Goal: Task Accomplishment & Management: Complete application form

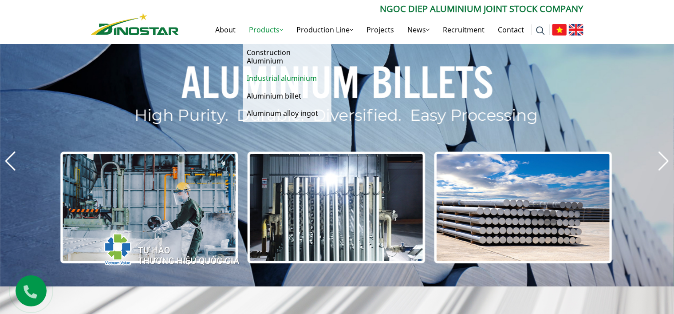
click at [252, 79] on link "Industrial aluminium" at bounding box center [287, 78] width 89 height 17
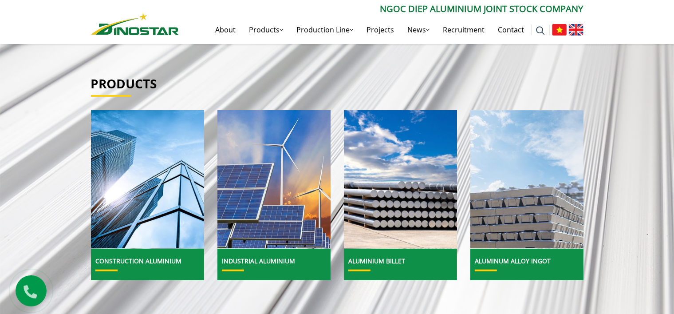
scroll to position [266, 0]
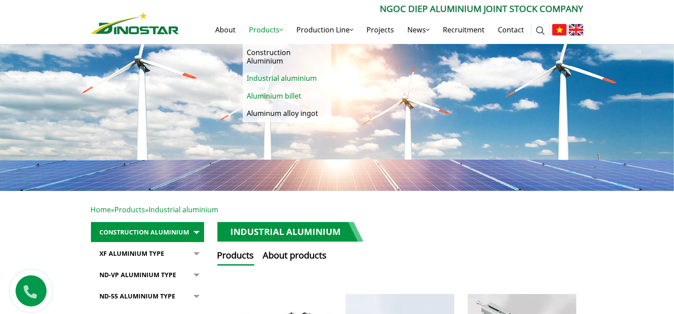
click at [275, 96] on link "Aluminium billet" at bounding box center [287, 95] width 89 height 17
click at [275, 95] on link "Aluminium billet" at bounding box center [287, 95] width 89 height 17
click at [276, 95] on link "Aluminium billet" at bounding box center [287, 95] width 89 height 17
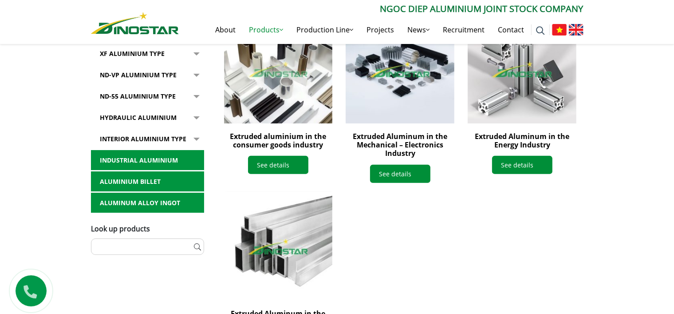
scroll to position [311, 0]
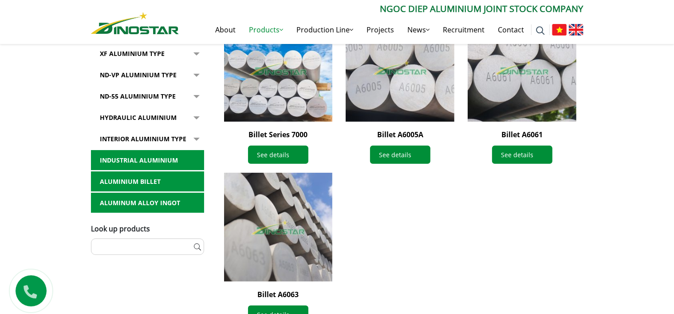
scroll to position [355, 0]
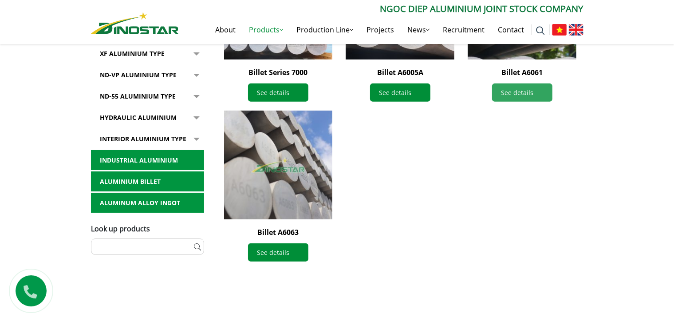
click at [515, 92] on link "See details" at bounding box center [522, 92] width 60 height 18
click at [524, 95] on link "See details" at bounding box center [522, 92] width 60 height 18
click at [519, 55] on img at bounding box center [521, 4] width 119 height 119
click at [142, 200] on link "Aluminum alloy ingot" at bounding box center [147, 203] width 113 height 20
click at [147, 200] on link "Aluminum alloy ingot" at bounding box center [147, 203] width 113 height 20
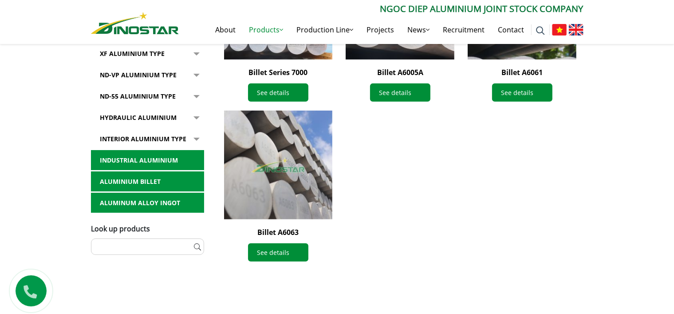
click at [140, 204] on link "Aluminum alloy ingot" at bounding box center [147, 203] width 113 height 20
click at [126, 202] on link "Aluminum alloy ingot" at bounding box center [147, 203] width 113 height 20
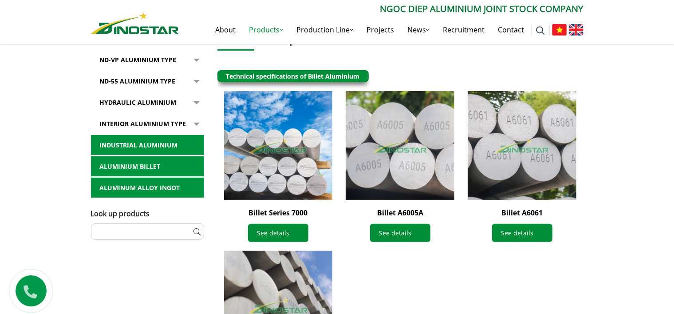
scroll to position [133, 0]
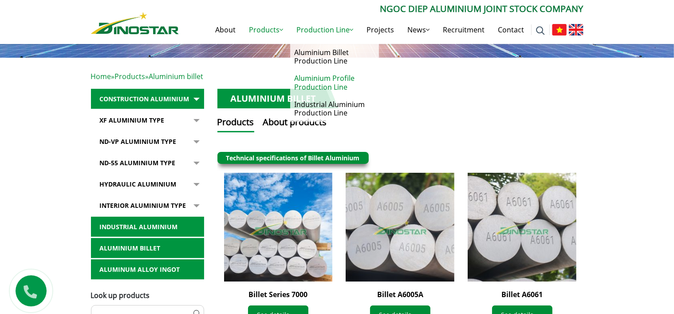
click at [315, 85] on link "Aluminium Profile Production Line" at bounding box center [334, 83] width 89 height 26
click at [331, 80] on link "Aluminium Profile Production Line" at bounding box center [334, 83] width 89 height 26
click at [327, 105] on link "Industrial Aluminium Production Line" at bounding box center [334, 109] width 89 height 26
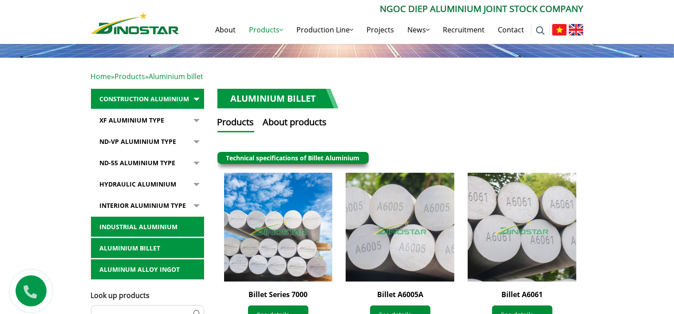
click at [424, 113] on div "Aluminium billet Products About products Technical specifications of Billet Alu…" at bounding box center [400, 110] width 366 height 43
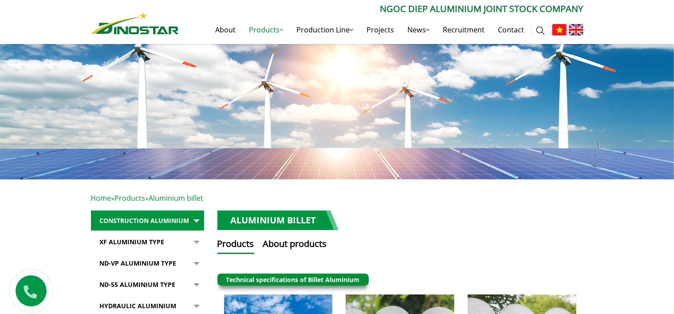
scroll to position [0, 0]
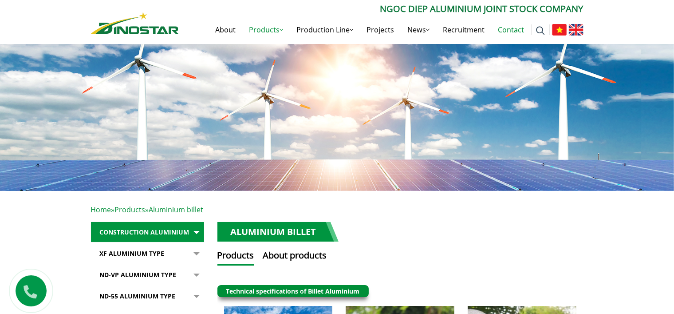
click at [513, 31] on link "Contact" at bounding box center [511, 30] width 39 height 28
click at [512, 29] on link "Contact" at bounding box center [511, 30] width 39 height 28
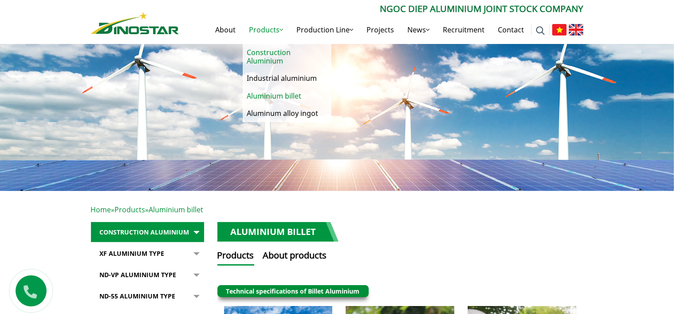
click at [252, 49] on link "Construction Aluminium" at bounding box center [287, 57] width 89 height 26
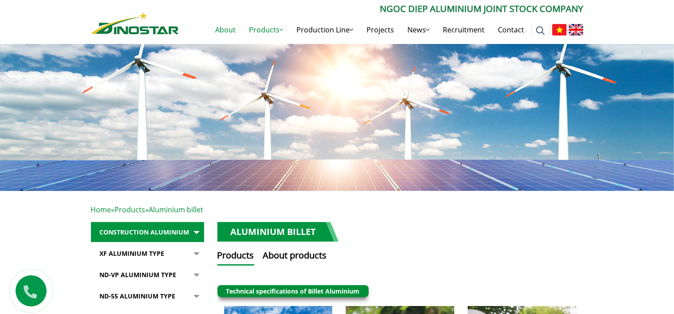
click at [227, 29] on link "About" at bounding box center [226, 30] width 34 height 28
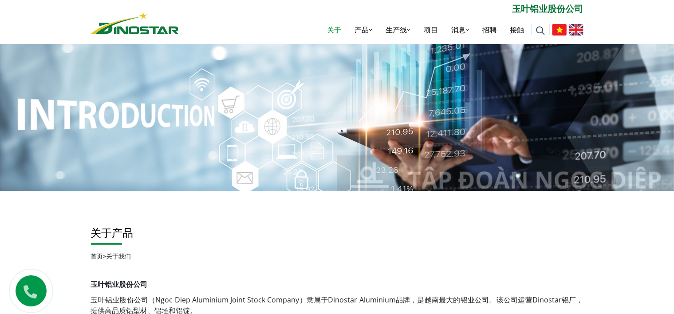
click at [654, 26] on div "搜索： ** 玉叶铝业股份公司 关于 产品 产品 建筑铝材 工业铝材 铝坯 铝合金锭 生产线 生产线 铝棒生产线 铝型材生产线 工业铝型材生产线 项目 消息 …" at bounding box center [337, 22] width 674 height 44
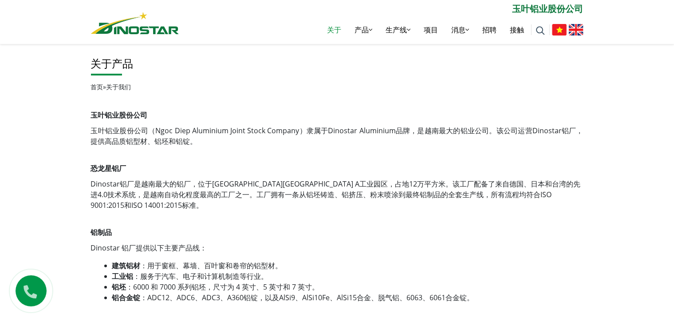
scroll to position [154, 0]
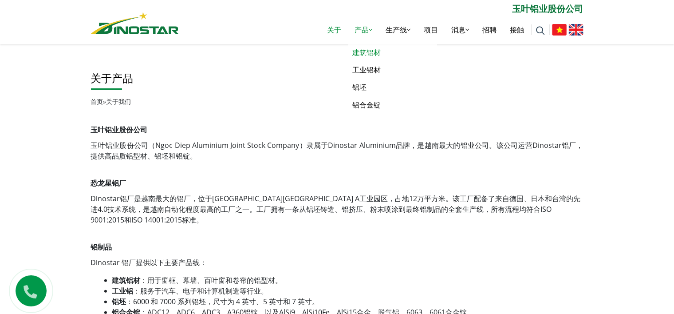
click at [371, 51] on font "建筑铝材" at bounding box center [367, 52] width 28 height 10
click at [363, 51] on font "建筑铝材" at bounding box center [367, 52] width 28 height 10
click at [360, 51] on font "建筑铝材" at bounding box center [367, 52] width 28 height 10
click at [366, 70] on font "工业铝材" at bounding box center [367, 70] width 28 height 10
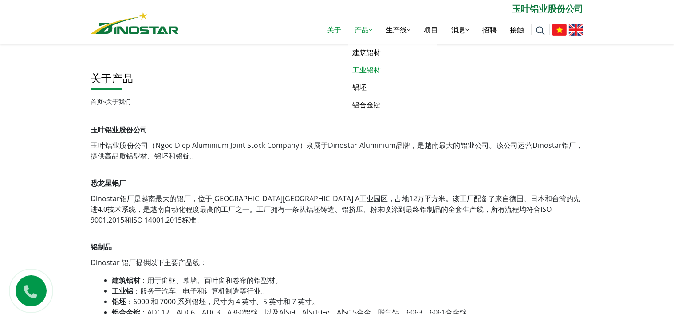
click at [366, 70] on font "工业铝材" at bounding box center [367, 70] width 28 height 10
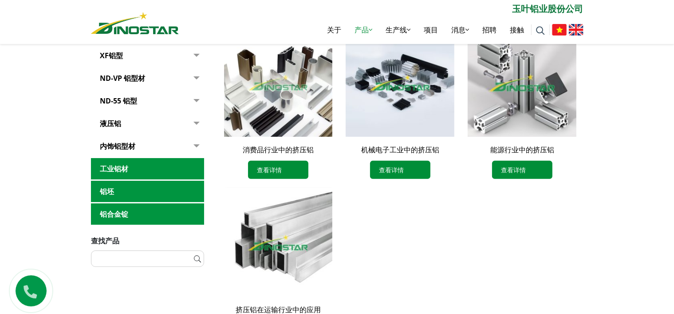
scroll to position [266, 0]
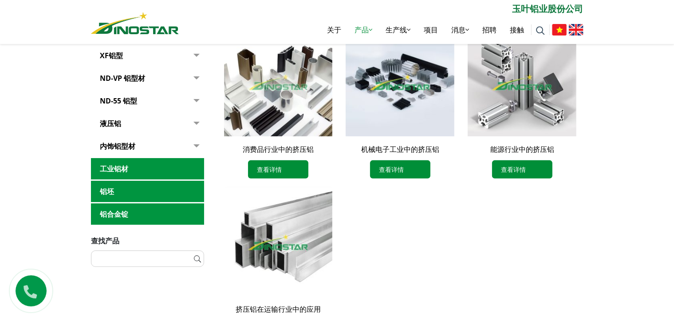
click at [106, 194] on font "铝坯" at bounding box center [107, 191] width 14 height 10
click at [108, 188] on font "铝坯" at bounding box center [107, 191] width 14 height 10
click at [118, 206] on link "铝合金锭" at bounding box center [147, 214] width 113 height 22
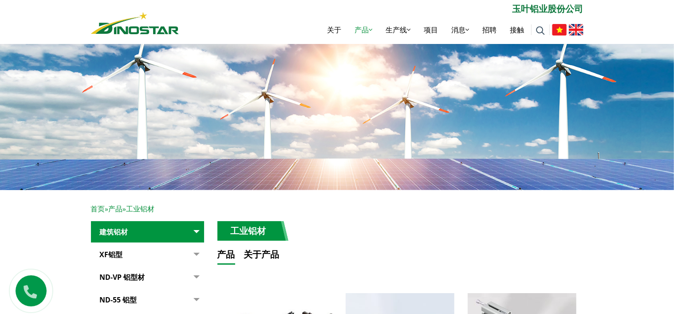
scroll to position [0, 0]
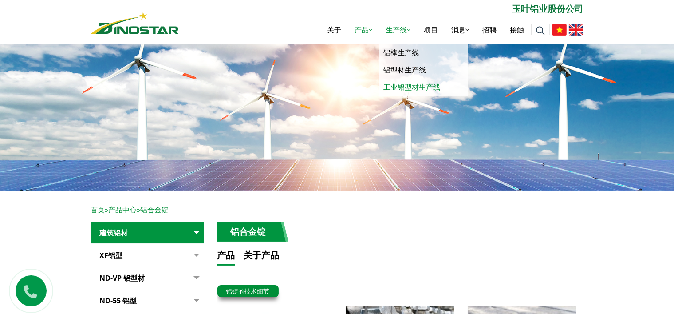
click at [420, 87] on font "工业铝型材生产线" at bounding box center [412, 87] width 57 height 10
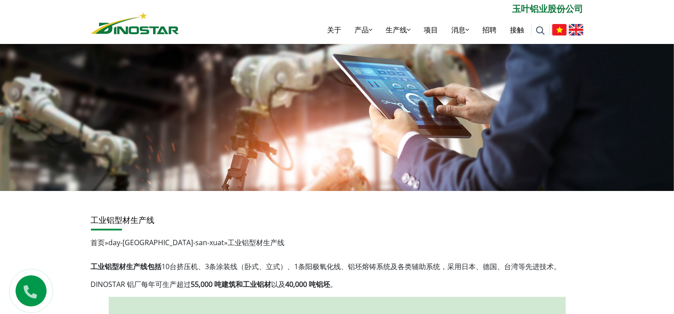
click at [562, 31] on img at bounding box center [559, 30] width 15 height 12
click at [335, 27] on font "关于" at bounding box center [335, 30] width 14 height 10
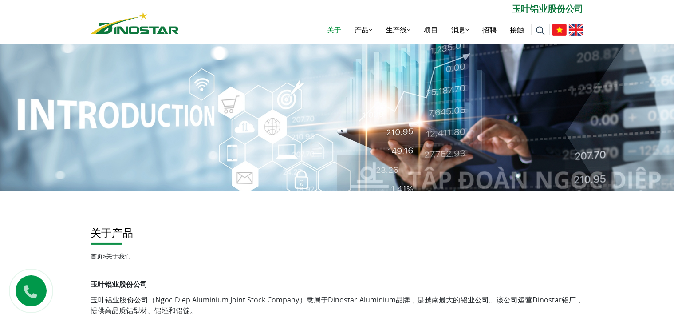
click at [557, 29] on img at bounding box center [559, 30] width 15 height 12
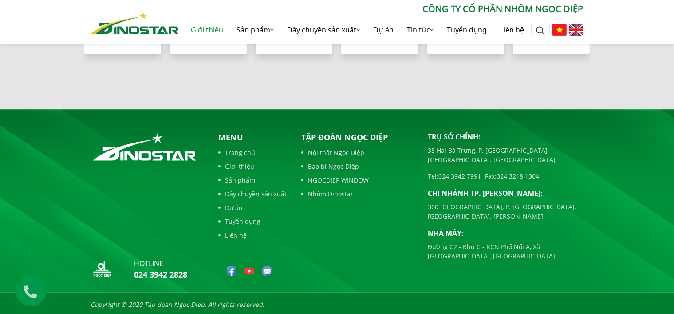
scroll to position [932, 0]
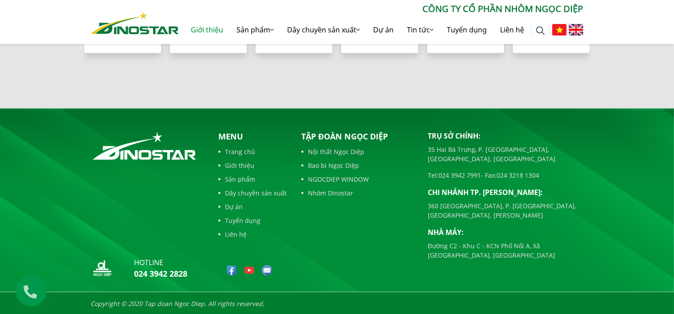
click at [572, 28] on img at bounding box center [576, 30] width 15 height 12
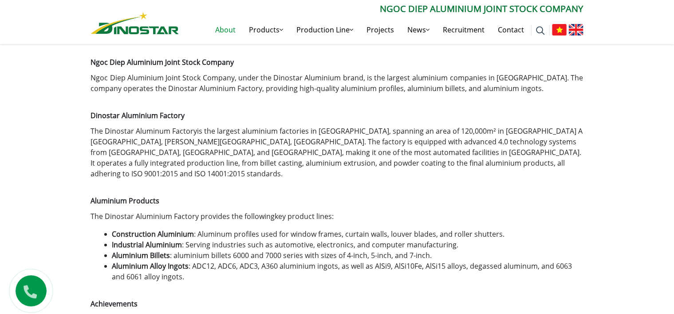
scroll to position [222, 0]
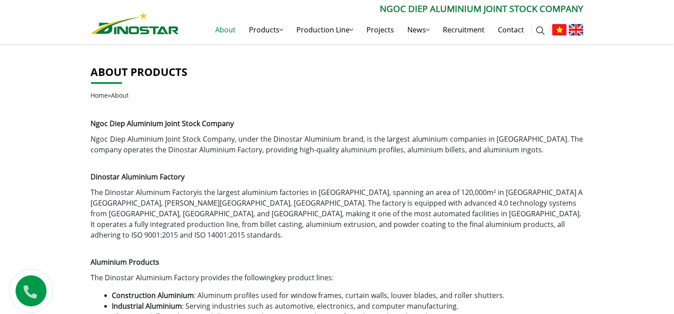
scroll to position [178, 0]
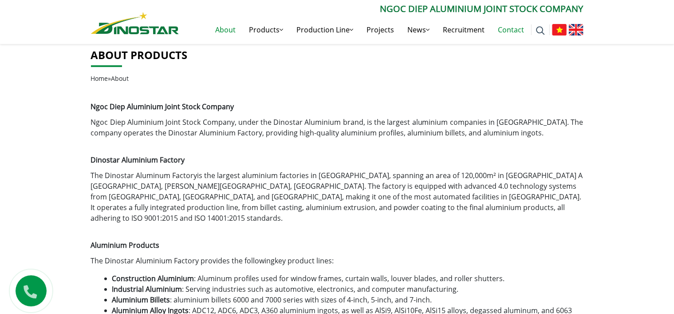
click at [509, 32] on link "Contact" at bounding box center [511, 30] width 39 height 28
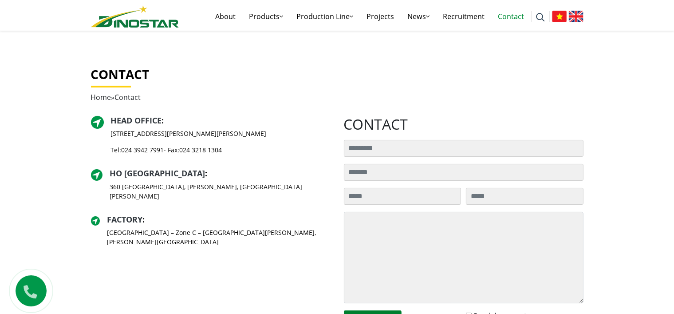
scroll to position [133, 0]
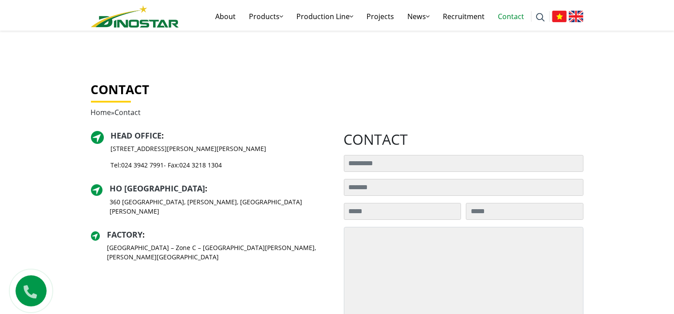
drag, startPoint x: 229, startPoint y: 166, endPoint x: 107, endPoint y: 137, distance: 125.4
click at [107, 137] on div "Head Office : 35 Hai Ba Trung Street, Cua Nam Ward, Hanoi City Tel: 024 3942 79…" at bounding box center [211, 154] width 240 height 46
copy div "Head Office : 35 Hai Ba Trung Street, Cua Nam Ward, Hanoi City Tel: 024 3942 79…"
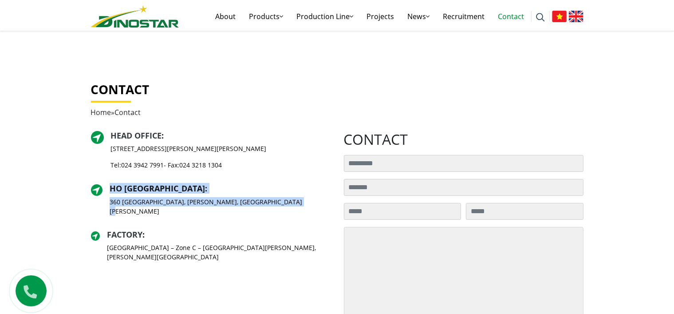
drag, startPoint x: 292, startPoint y: 203, endPoint x: 112, endPoint y: 191, distance: 180.1
click at [112, 191] on div "HO CHI MINH CITY BRANCH : 360 Dien Bien Phu Street, Gia Dinh Ward, Ho Chi Minh …" at bounding box center [211, 203] width 240 height 39
copy div "HO CHI MINH CITY BRANCH : 360 Dien Bien Phu Street, Gia Dinh Ward, Ho Chi Minh …"
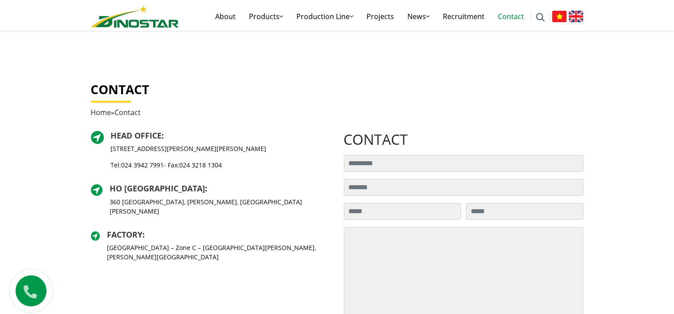
click at [175, 256] on div "Factory : C2 Road – Zone C – Pho Noi A Industrial Zone, Nhu Quynh Commune, Hung…" at bounding box center [219, 249] width 224 height 39
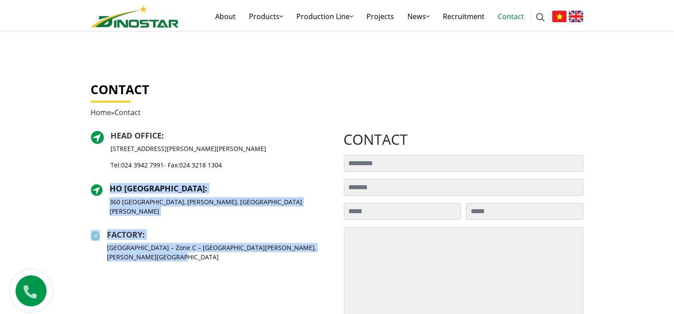
drag, startPoint x: 151, startPoint y: 253, endPoint x: 111, endPoint y: 192, distance: 73.6
click at [111, 192] on div "Head Office : 35 Hai Ba Trung Street, Cua Nam Ward, Hanoi City Tel: 024 3942 79…" at bounding box center [211, 200] width 240 height 138
copy div "HO CHI MINH CITY BRANCH : 360 Dien Bien Phu Street, Gia Dinh Ward, Ho Chi Minh …"
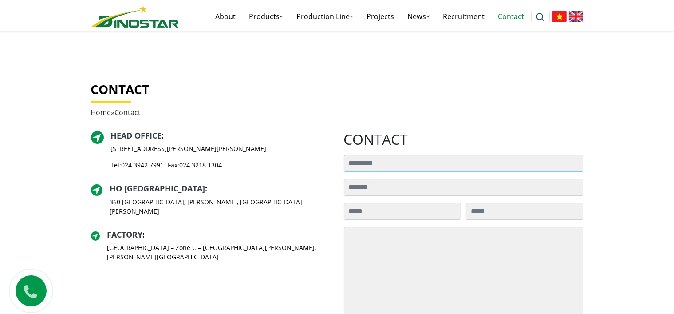
click at [418, 166] on input "Search for:" at bounding box center [464, 163] width 240 height 17
type input "*********"
click at [414, 188] on input "Search for:" at bounding box center [464, 187] width 240 height 17
type input "*"
type input "**********"
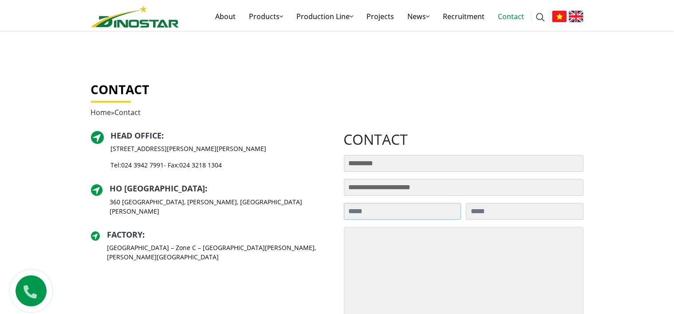
click at [367, 211] on input "Search for:" at bounding box center [403, 211] width 118 height 17
type input "**********"
click at [504, 213] on input "Search for:" at bounding box center [525, 211] width 118 height 17
type input "*"
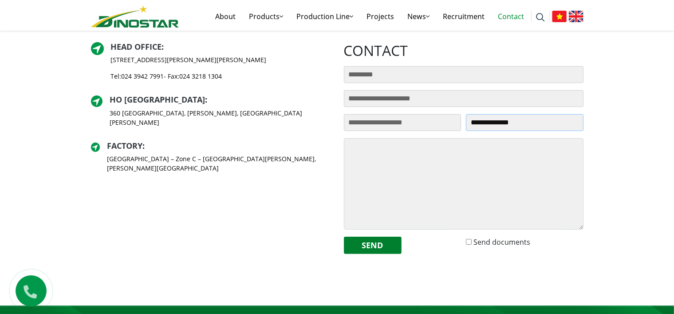
type input "**********"
click at [495, 242] on label "Send documents" at bounding box center [502, 242] width 57 height 11
click at [403, 174] on textarea at bounding box center [464, 183] width 240 height 91
click at [357, 160] on textarea at bounding box center [464, 183] width 240 height 91
paste textarea "**********"
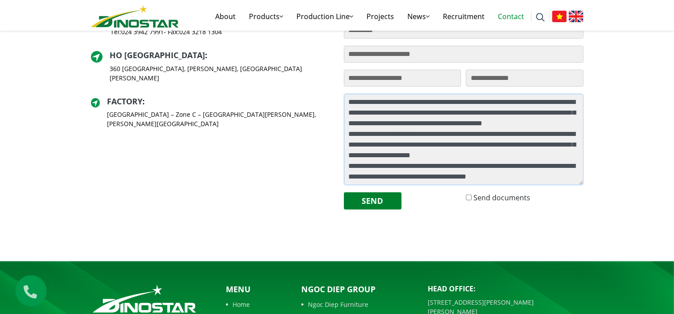
scroll to position [311, 0]
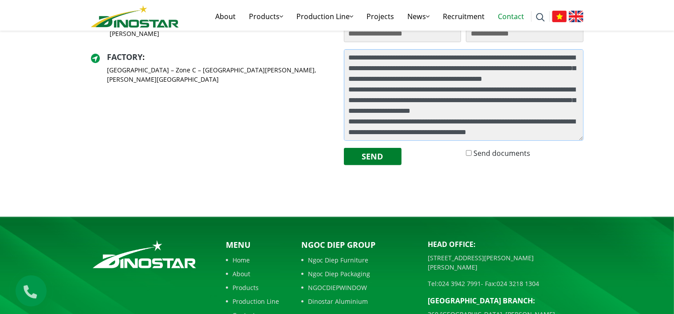
click at [568, 136] on textarea "**********" at bounding box center [464, 94] width 240 height 91
type textarea "**********"
click at [373, 152] on button "Send" at bounding box center [373, 156] width 58 height 17
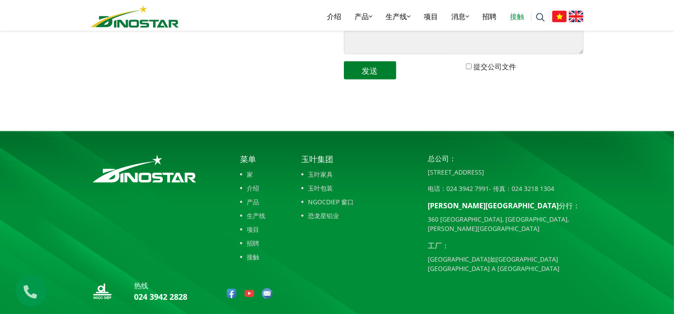
scroll to position [399, 0]
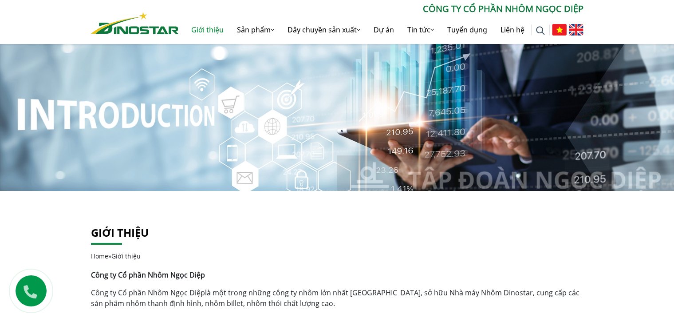
scroll to position [905, 0]
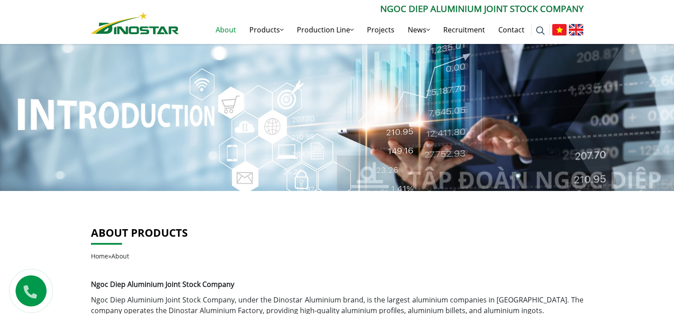
scroll to position [178, 0]
